Goal: Information Seeking & Learning: Learn about a topic

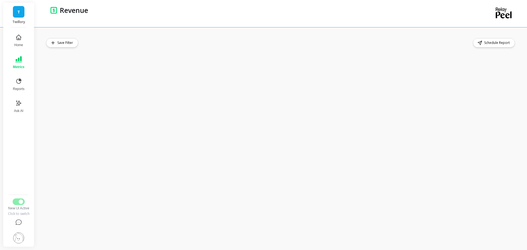
click at [339, 44] on div "Save Filter Schedule Report" at bounding box center [281, 42] width 470 height 9
click at [308, 49] on div "Save Filter Schedule Report" at bounding box center [281, 138] width 470 height 201
click at [302, 37] on div "Save Filter Schedule Report" at bounding box center [282, 138] width 490 height 223
click at [241, 40] on div "Save Filter Schedule Report" at bounding box center [281, 42] width 470 height 9
click at [274, 36] on div "Save Filter Schedule Report" at bounding box center [282, 138] width 490 height 223
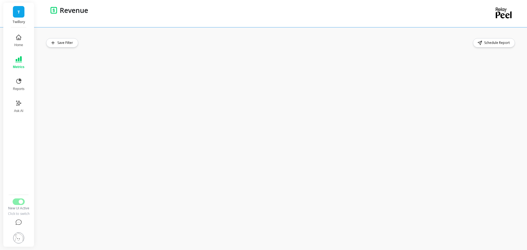
click at [173, 42] on div "Save Filter Schedule Report" at bounding box center [281, 42] width 470 height 9
click at [294, 34] on div "Save Filter Schedule Report" at bounding box center [282, 138] width 490 height 223
click at [17, 85] on button "Reports" at bounding box center [19, 85] width 18 height 20
click at [21, 104] on icon at bounding box center [18, 103] width 7 height 7
click at [23, 65] on span "Metrics" at bounding box center [18, 67] width 11 height 4
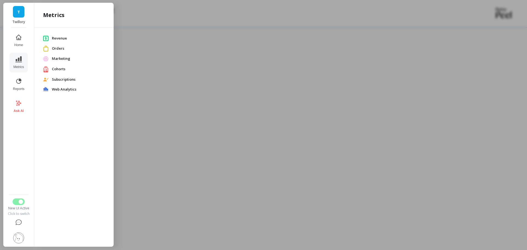
click at [24, 86] on button "Reports" at bounding box center [19, 85] width 18 height 20
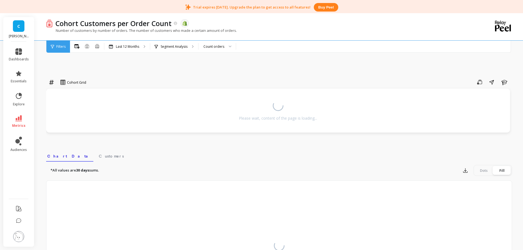
click at [22, 233] on img at bounding box center [18, 236] width 11 height 11
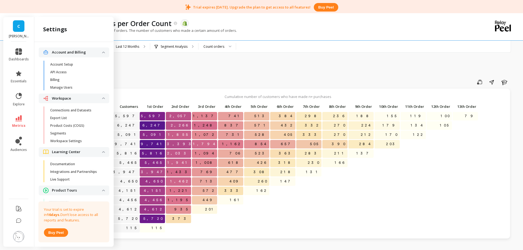
click at [83, 111] on p "Connections and Datasets" at bounding box center [70, 110] width 41 height 4
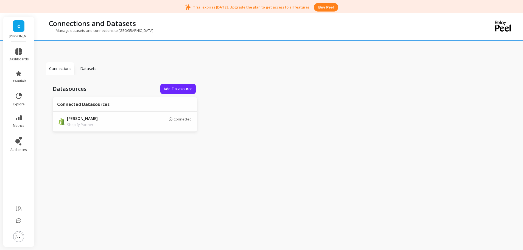
click at [16, 238] on img at bounding box center [18, 236] width 11 height 11
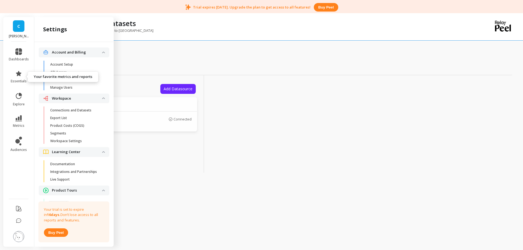
click at [20, 72] on icon at bounding box center [18, 73] width 7 height 7
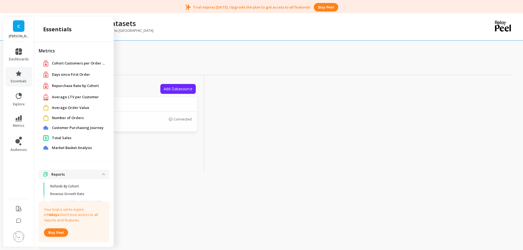
scroll to position [6, 0]
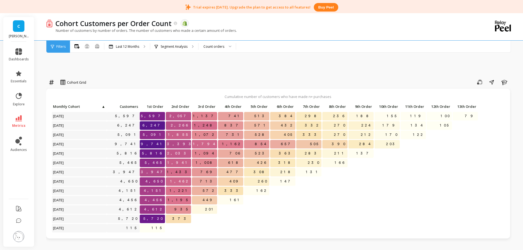
click at [212, 47] on div "Count orders" at bounding box center [214, 46] width 21 height 5
click at [176, 45] on p "Segment Analysis" at bounding box center [174, 46] width 27 height 4
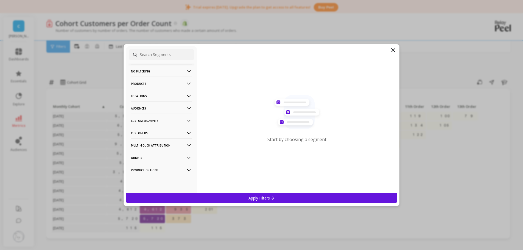
click at [145, 110] on p "Audiences" at bounding box center [161, 108] width 61 height 14
click at [145, 109] on p "Audiences" at bounding box center [161, 108] width 61 height 14
click at [144, 85] on p "Products" at bounding box center [161, 84] width 61 height 14
click at [151, 121] on p "Custom Segments" at bounding box center [161, 121] width 61 height 14
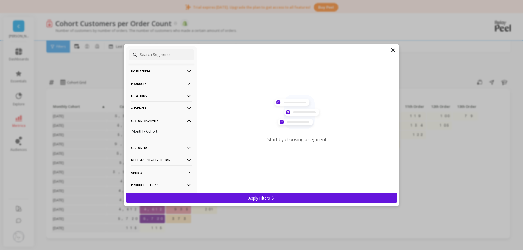
click at [151, 119] on p "Custom Segments" at bounding box center [161, 121] width 61 height 14
click at [140, 155] on p "Orders" at bounding box center [161, 158] width 61 height 14
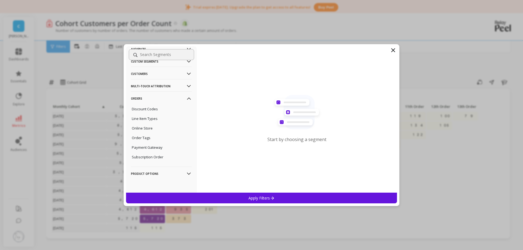
click at [149, 176] on p "Product Options" at bounding box center [161, 174] width 61 height 14
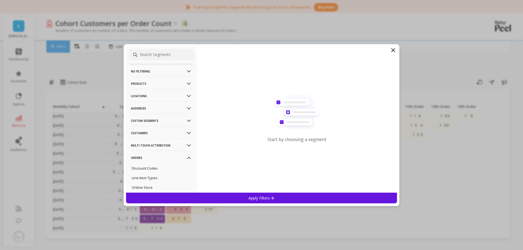
click at [142, 84] on p "Products" at bounding box center [161, 84] width 61 height 14
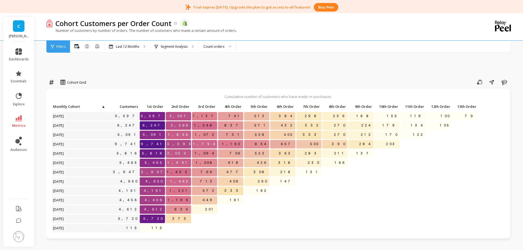
drag, startPoint x: 187, startPoint y: 19, endPoint x: 324, endPoint y: 24, distance: 136.9
click at [23, 138] on link "audiences" at bounding box center [19, 144] width 20 height 15
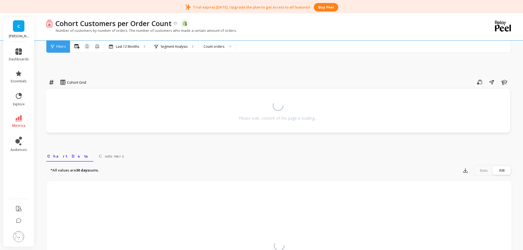
click at [23, 145] on link "audiences" at bounding box center [19, 144] width 20 height 15
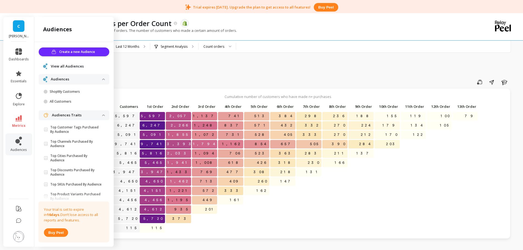
click at [77, 90] on p "ShopMy Customers" at bounding box center [76, 92] width 52 height 4
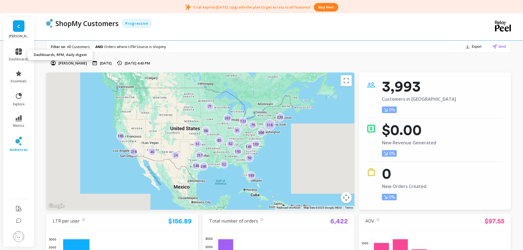
click at [27, 56] on link "dashboards" at bounding box center [19, 54] width 20 height 13
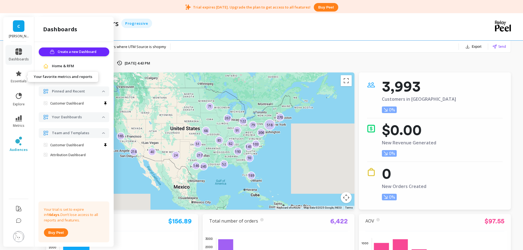
click at [20, 78] on link "essentials" at bounding box center [19, 76] width 20 height 13
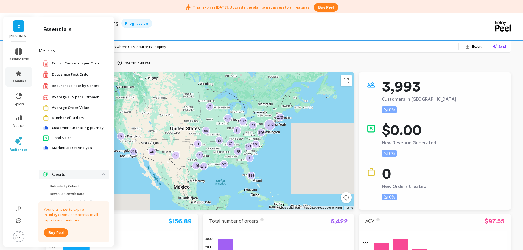
scroll to position [6, 0]
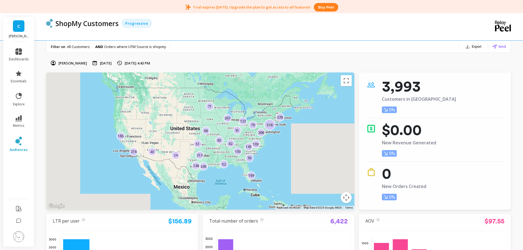
scroll to position [0, 0]
click at [23, 118] on link "metrics" at bounding box center [19, 121] width 20 height 13
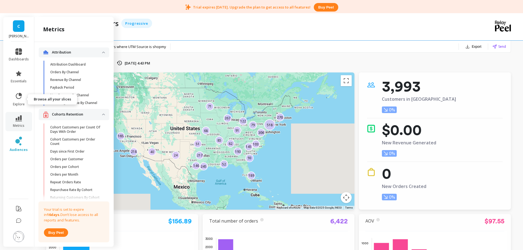
scroll to position [441, 0]
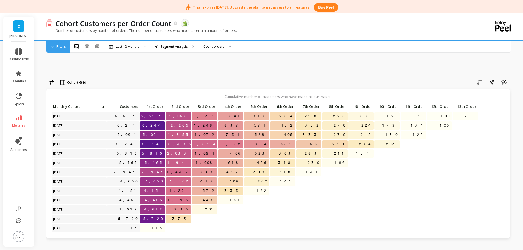
click at [171, 45] on p "Segment Analysis" at bounding box center [174, 46] width 27 height 4
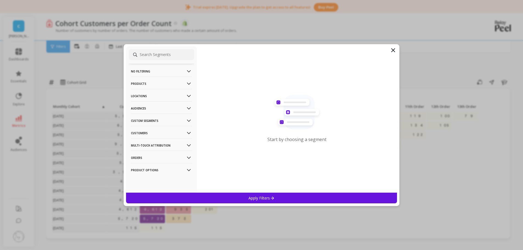
click at [145, 157] on p "Orders" at bounding box center [161, 158] width 61 height 14
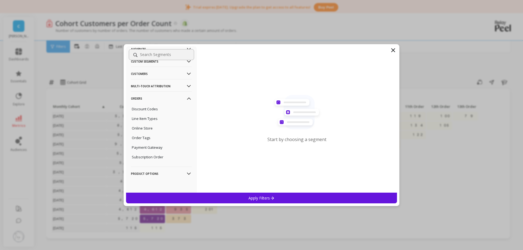
click at [161, 158] on p "Subscription Order" at bounding box center [148, 157] width 32 height 5
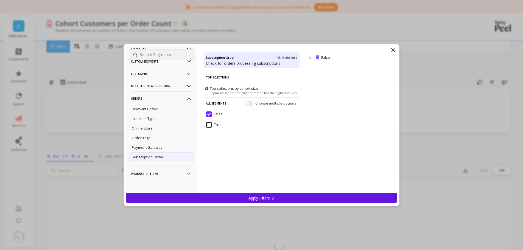
click at [162, 146] on div "Payment Gateway" at bounding box center [161, 147] width 65 height 9
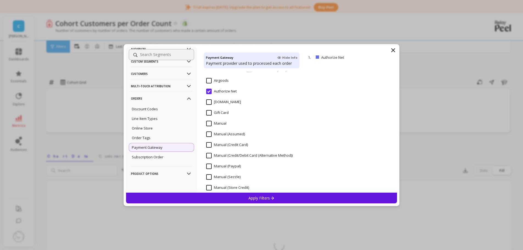
scroll to position [40, 0]
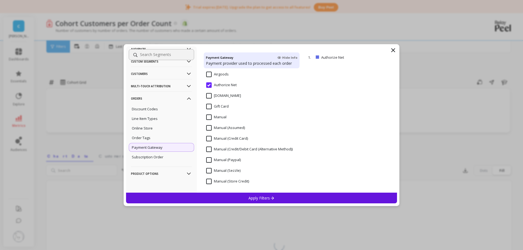
click at [156, 138] on div "Order Tags" at bounding box center [161, 137] width 65 height 9
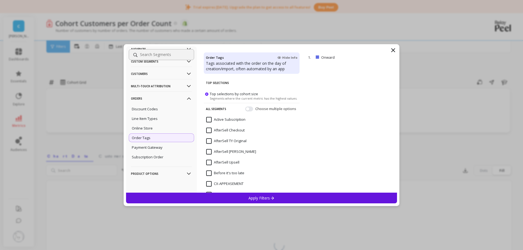
click at [157, 56] on input at bounding box center [161, 54] width 65 height 11
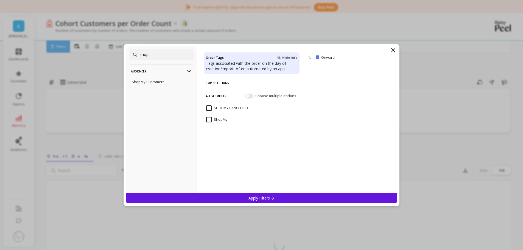
type input "shop"
click at [208, 119] on input "ShopMy" at bounding box center [216, 119] width 21 height 5
click at [253, 197] on p "Apply Filters" at bounding box center [262, 198] width 26 height 5
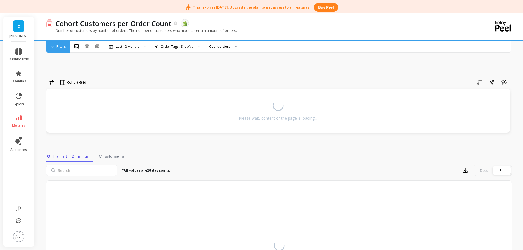
click at [244, 67] on div "Cohort Grid Save Share Learn Please wait, content of the page is loading... Sel…" at bounding box center [279, 184] width 466 height 296
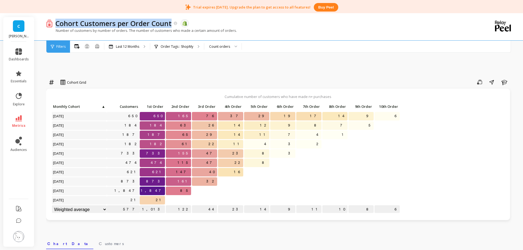
copy p "Cohort Customers per Order Count"
drag, startPoint x: 56, startPoint y: 24, endPoint x: 172, endPoint y: 25, distance: 116.2
click at [172, 25] on div "Cohort Customers per Order Count" at bounding box center [115, 23] width 125 height 9
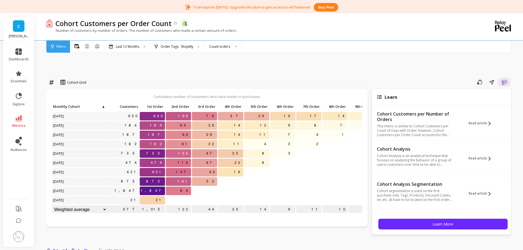
click at [163, 45] on p "Order Tags : ShopMy" at bounding box center [177, 46] width 33 height 4
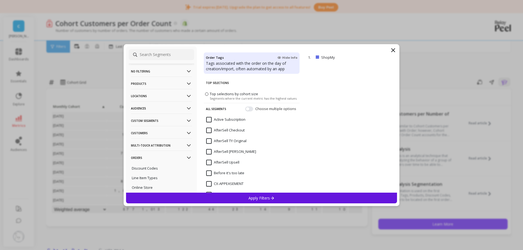
click at [168, 75] on p "No filtering" at bounding box center [161, 71] width 61 height 14
click at [152, 81] on div "Overall" at bounding box center [161, 81] width 65 height 9
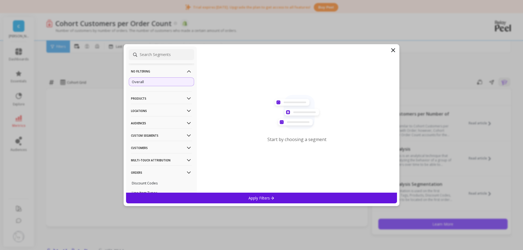
click at [234, 201] on div "Apply Filters" at bounding box center [261, 198] width 271 height 11
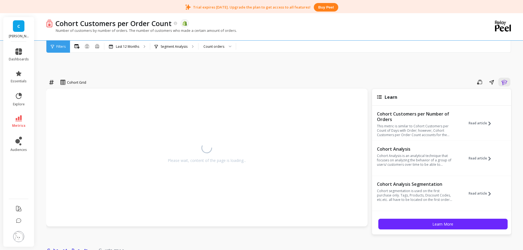
click at [215, 72] on div "Cohort Grid Save Share Learn Please wait, content of the page is loading... Lea…" at bounding box center [279, 231] width 466 height 390
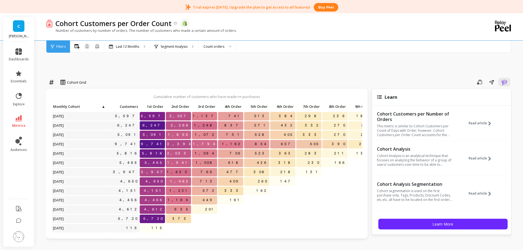
click at [186, 49] on div "Segment Analysis" at bounding box center [174, 47] width 48 height 12
click at [503, 83] on icon "button" at bounding box center [504, 82] width 7 height 7
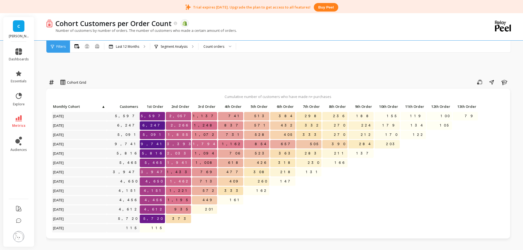
click at [180, 46] on p "Segment Analysis" at bounding box center [174, 46] width 27 height 4
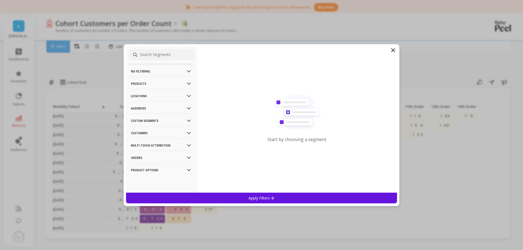
click at [139, 158] on p "Orders" at bounding box center [161, 158] width 61 height 14
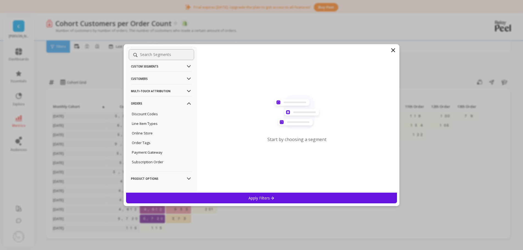
scroll to position [59, 0]
click at [144, 139] on p "Order Tags" at bounding box center [141, 137] width 19 height 5
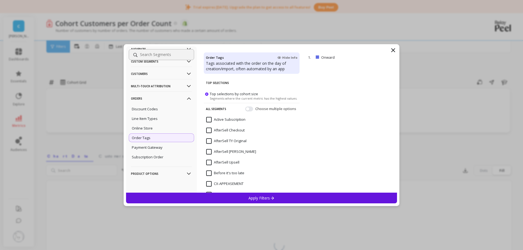
click at [147, 55] on input at bounding box center [161, 54] width 65 height 11
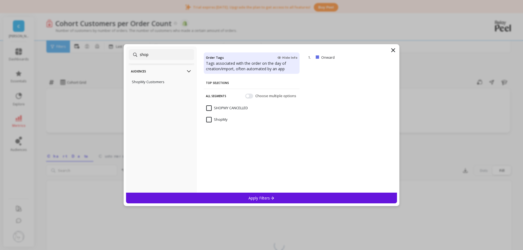
type input "shop"
click at [210, 119] on input "ShopMy" at bounding box center [216, 119] width 21 height 5
click at [259, 197] on p "Apply Filters" at bounding box center [262, 198] width 26 height 5
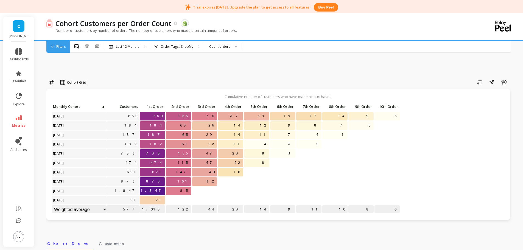
click at [171, 45] on p "Order Tags : ShopMy" at bounding box center [177, 46] width 33 height 4
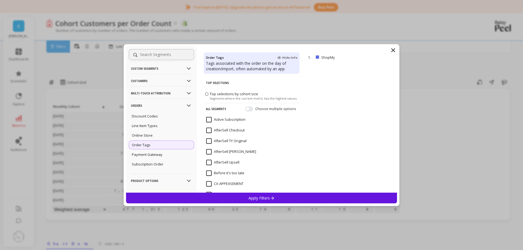
scroll to position [59, 0]
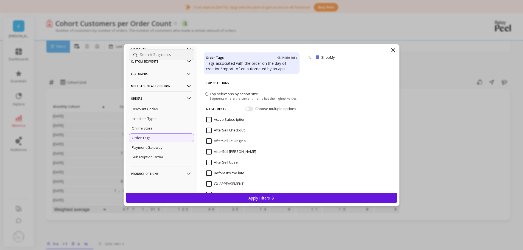
click at [156, 53] on input at bounding box center [161, 54] width 65 height 11
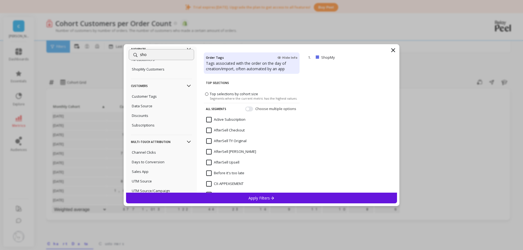
scroll to position [0, 0]
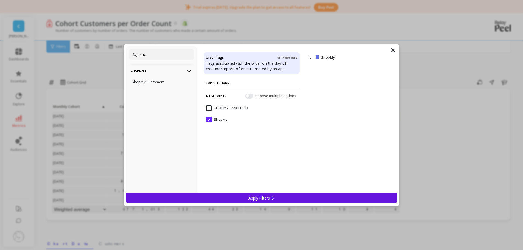
type input "shop"
drag, startPoint x: 162, startPoint y: 57, endPoint x: 129, endPoint y: 57, distance: 33.0
click at [129, 57] on input "shop" at bounding box center [161, 54] width 65 height 11
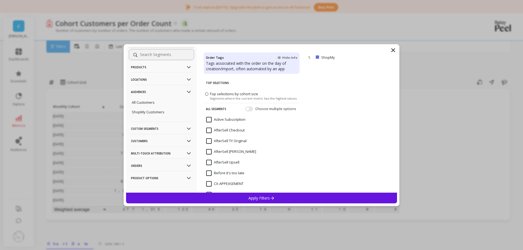
scroll to position [21, 0]
click at [149, 163] on p "Orders" at bounding box center [161, 161] width 61 height 14
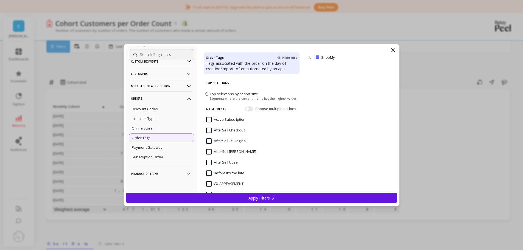
scroll to position [56, 0]
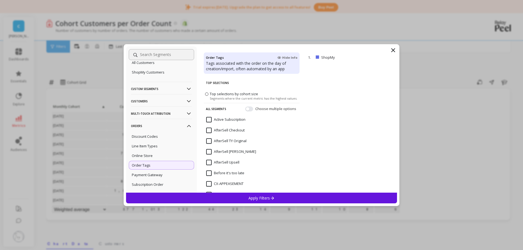
click at [394, 49] on icon at bounding box center [393, 50] width 7 height 7
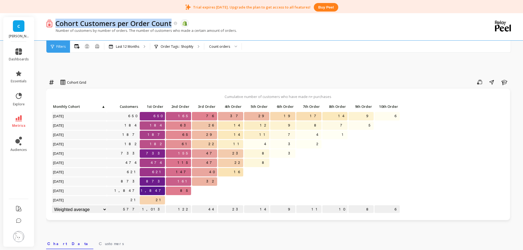
copy p "Cohort Customers per Order Count"
drag, startPoint x: 58, startPoint y: 23, endPoint x: 177, endPoint y: 29, distance: 119.0
click at [172, 26] on div "Cohort Customers per Order Count" at bounding box center [115, 23] width 125 height 9
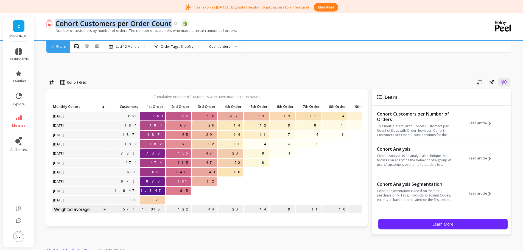
copy p "Cohort Customers per Order Count"
